Goal: Task Accomplishment & Management: Manage account settings

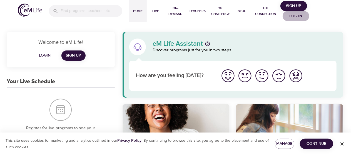
click at [297, 14] on span "Log in" at bounding box center [296, 16] width 22 height 7
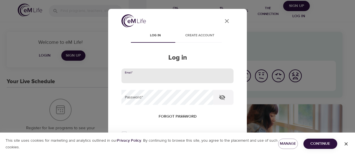
click at [149, 77] on input "email" at bounding box center [178, 76] width 112 height 15
type input "fred.mary@hotmail.com"
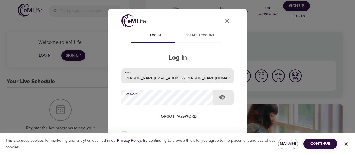
click at [164, 147] on button "Log in" at bounding box center [177, 153] width 27 height 12
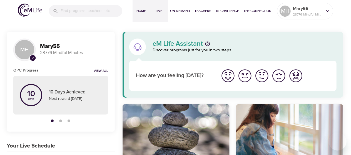
click at [158, 7] on button "Live" at bounding box center [159, 11] width 18 height 22
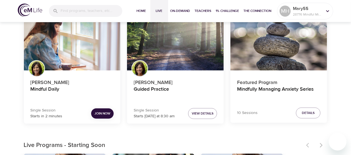
scroll to position [67, 0]
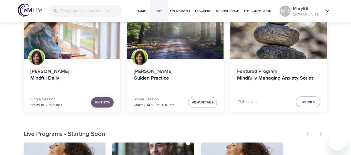
click at [107, 101] on span "Join Now" at bounding box center [102, 103] width 16 height 6
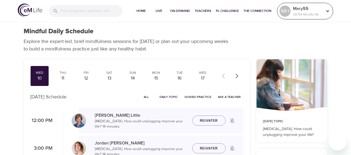
click at [326, 9] on icon at bounding box center [327, 11] width 6 height 6
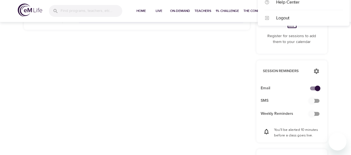
scroll to position [139, 0]
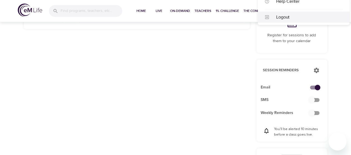
click at [277, 14] on div "Logout" at bounding box center [304, 17] width 92 height 11
